Goal: Navigation & Orientation: Go to known website

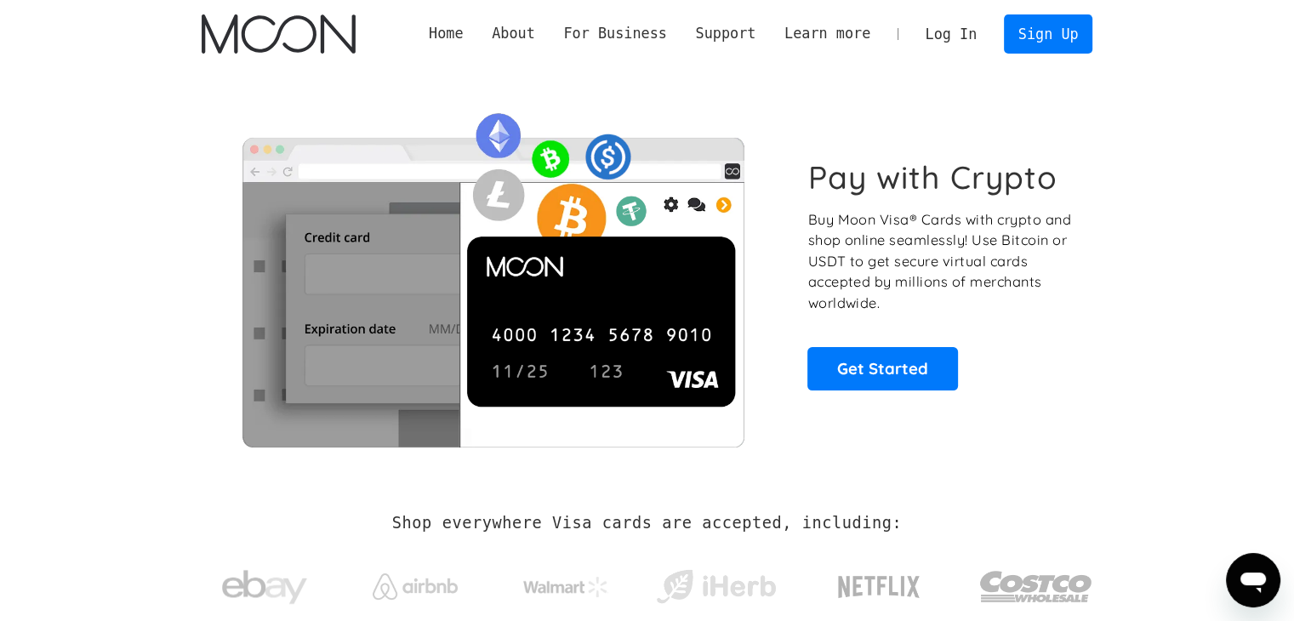
drag, startPoint x: 924, startPoint y: 14, endPoint x: 945, endPoint y: 31, distance: 27.2
click at [928, 13] on div "Home About About Moon Careers Founder's Letter For Business Business Moon APIs …" at bounding box center [647, 34] width 942 height 68
click at [970, 45] on link "Log In" at bounding box center [951, 33] width 80 height 37
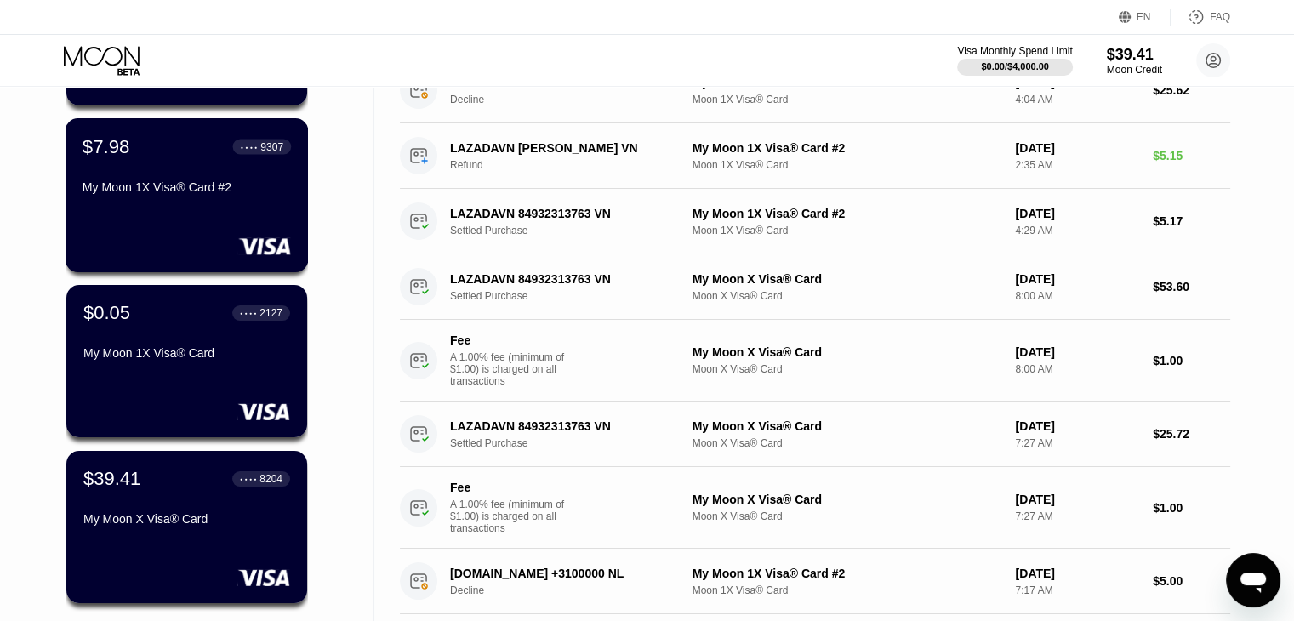
scroll to position [340, 0]
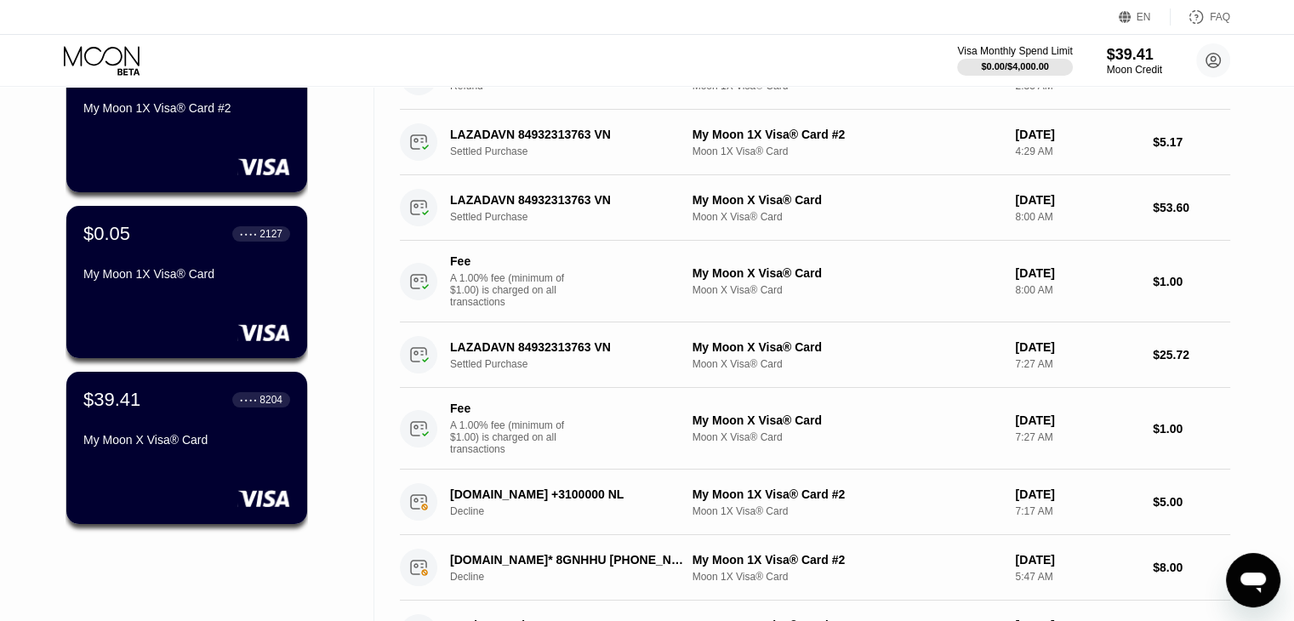
click at [382, 169] on div "Activity Export Transaction Detail Card or Product Detail Date & Time Amount al…" at bounding box center [815, 318] width 882 height 1144
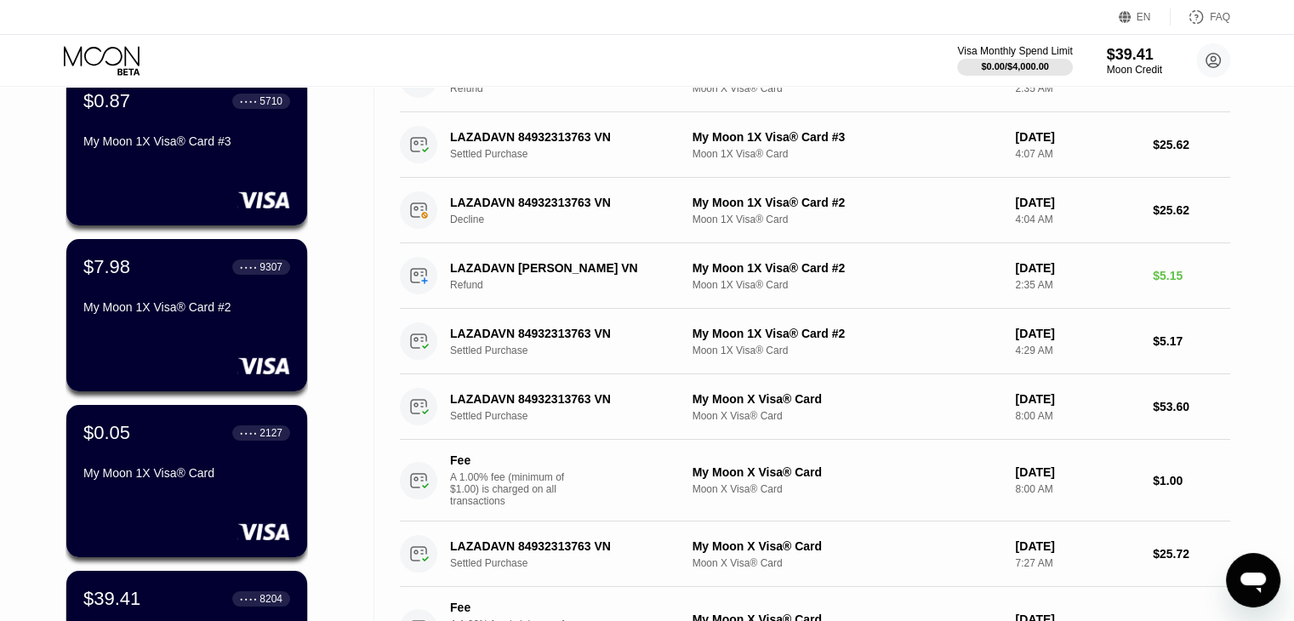
scroll to position [0, 0]
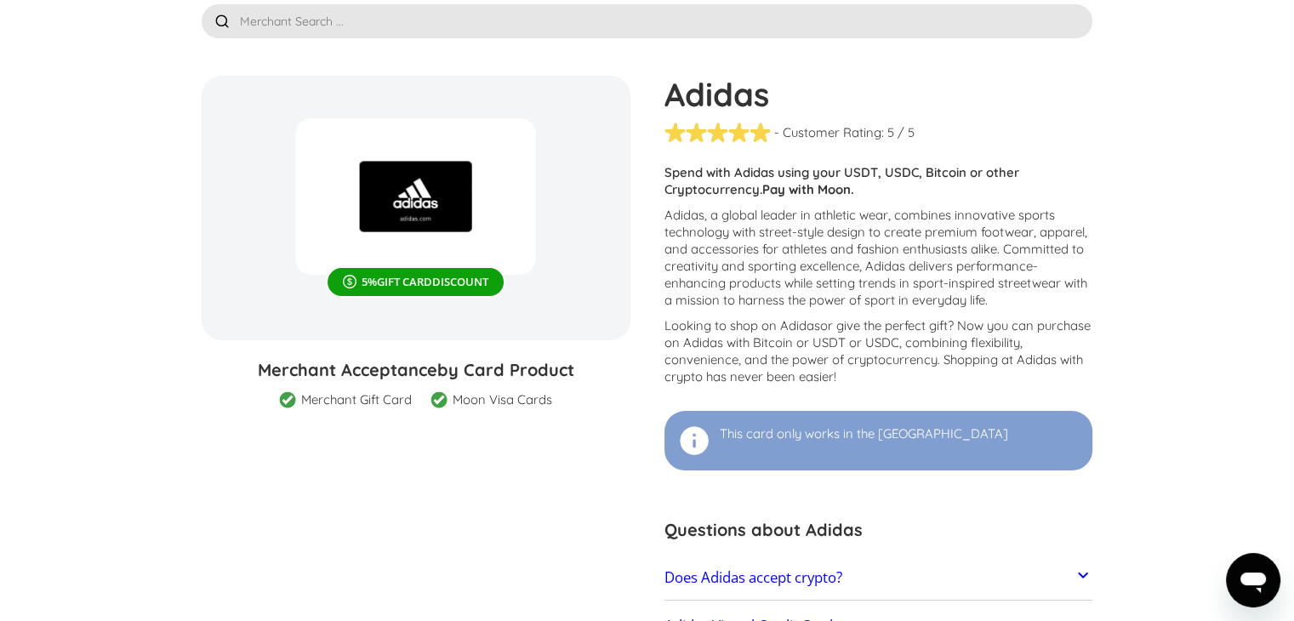
scroll to position [85, 0]
